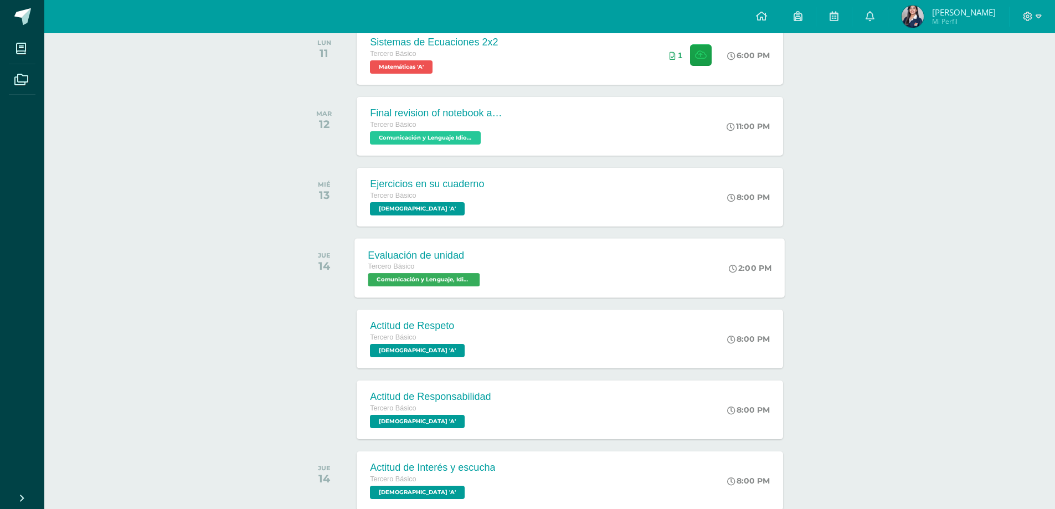
scroll to position [399, 0]
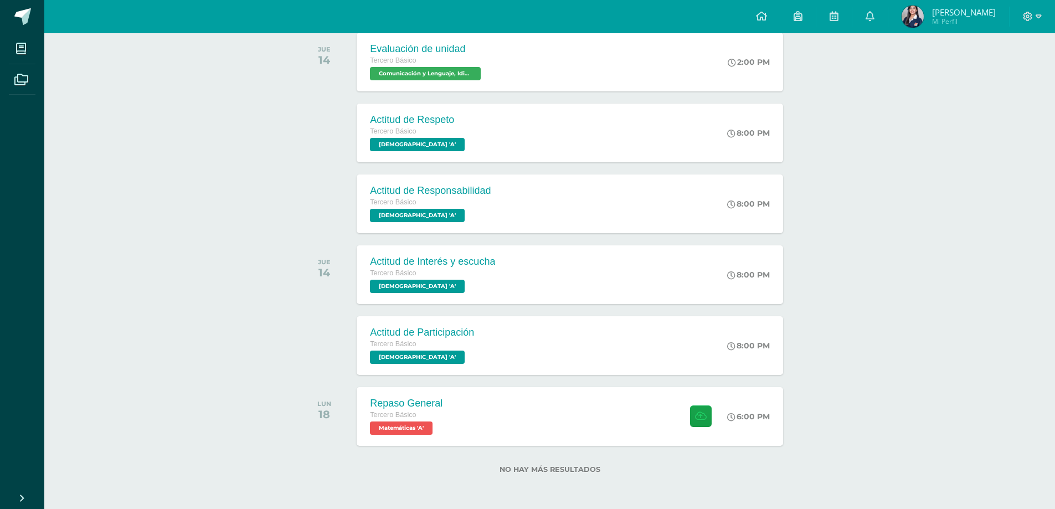
click at [270, 111] on div "Actividades recientes y próximas Tablero Pendientes de entrega Entregadas todas…" at bounding box center [549, 71] width 1011 height 875
click at [924, 14] on span "Estefany Lourdes Mi Perfil" at bounding box center [949, 17] width 99 height 22
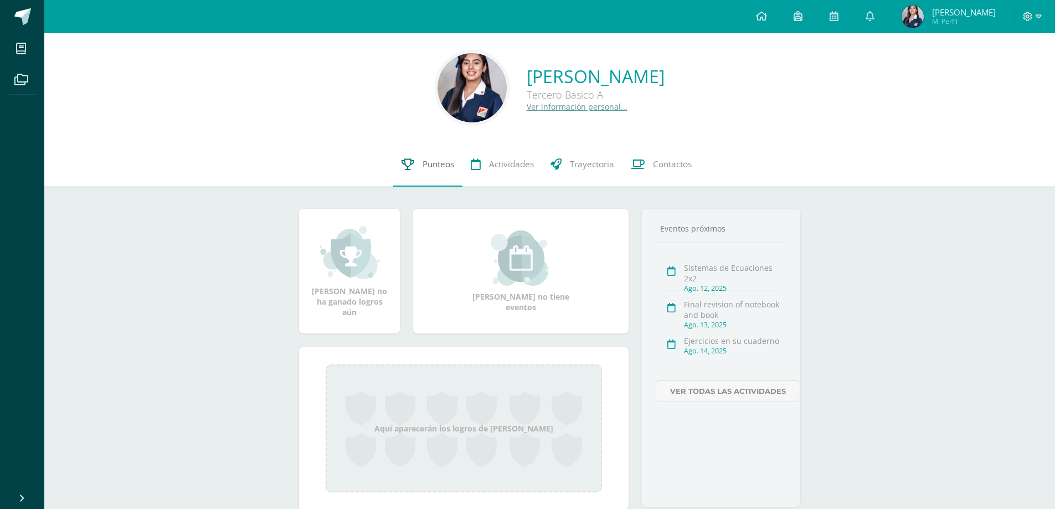
click at [444, 166] on span "Punteos" at bounding box center [439, 164] width 32 height 12
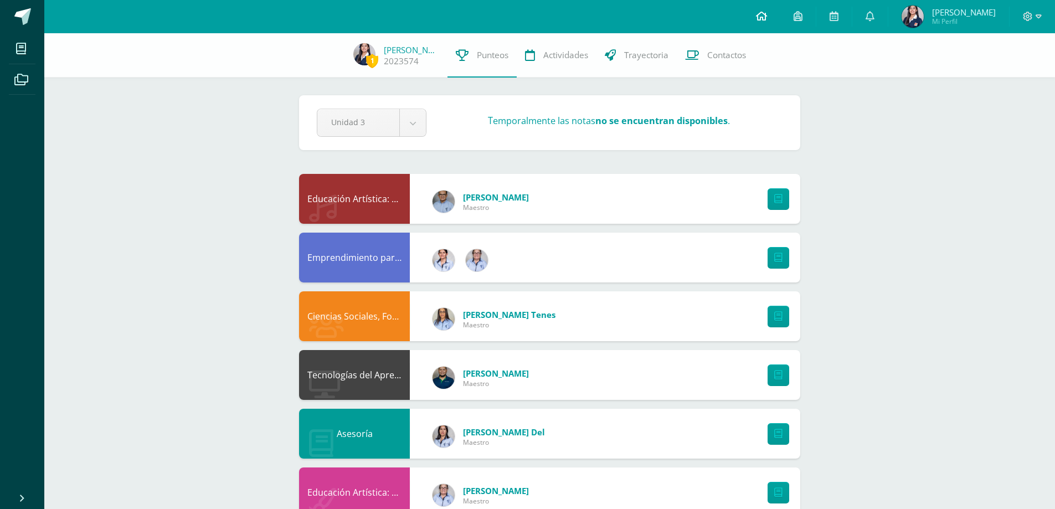
click at [756, 19] on icon at bounding box center [761, 16] width 11 height 10
